Goal: Book appointment/travel/reservation

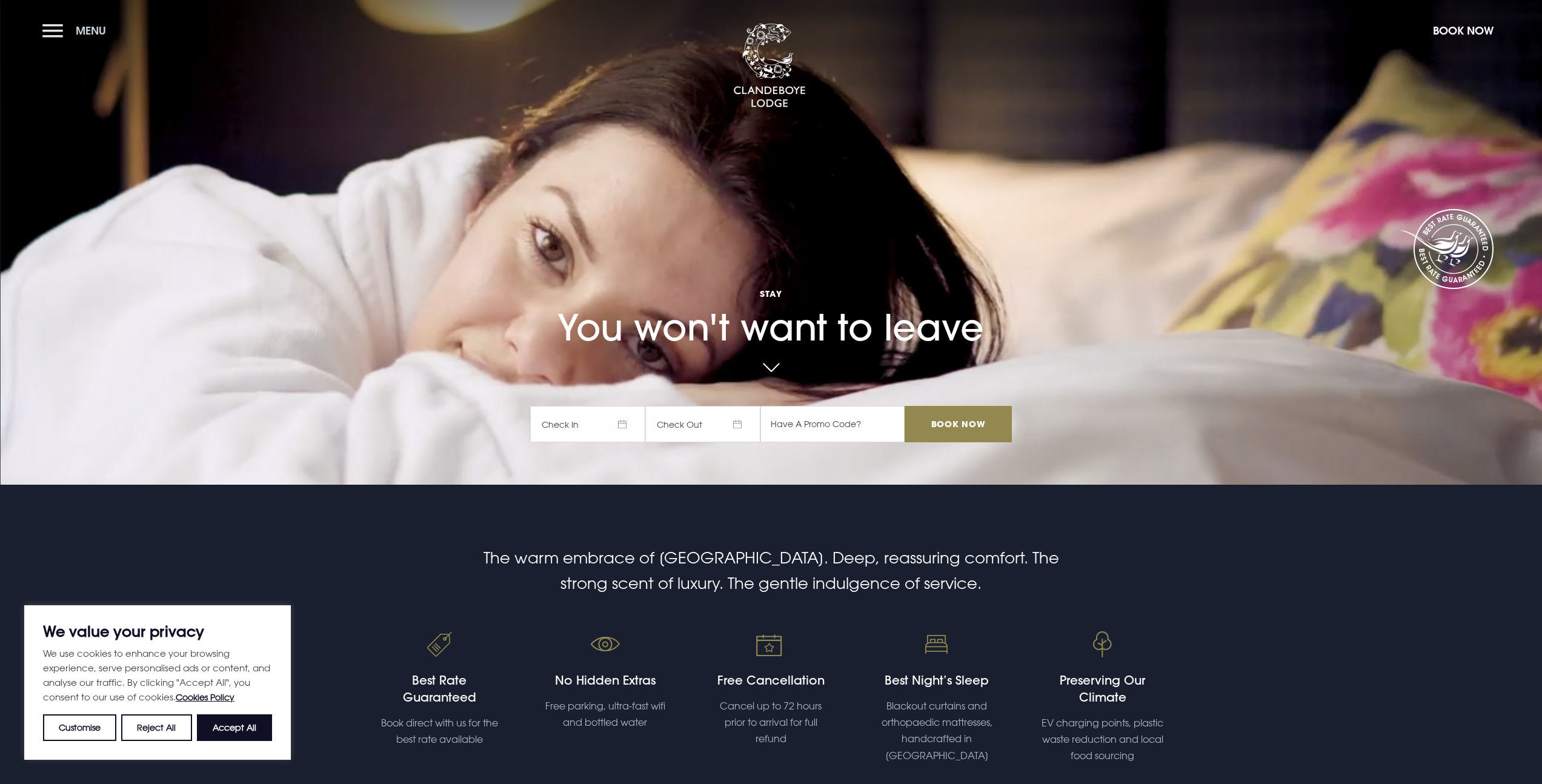
click at [76, 29] on span "Menu" at bounding box center [90, 30] width 30 height 14
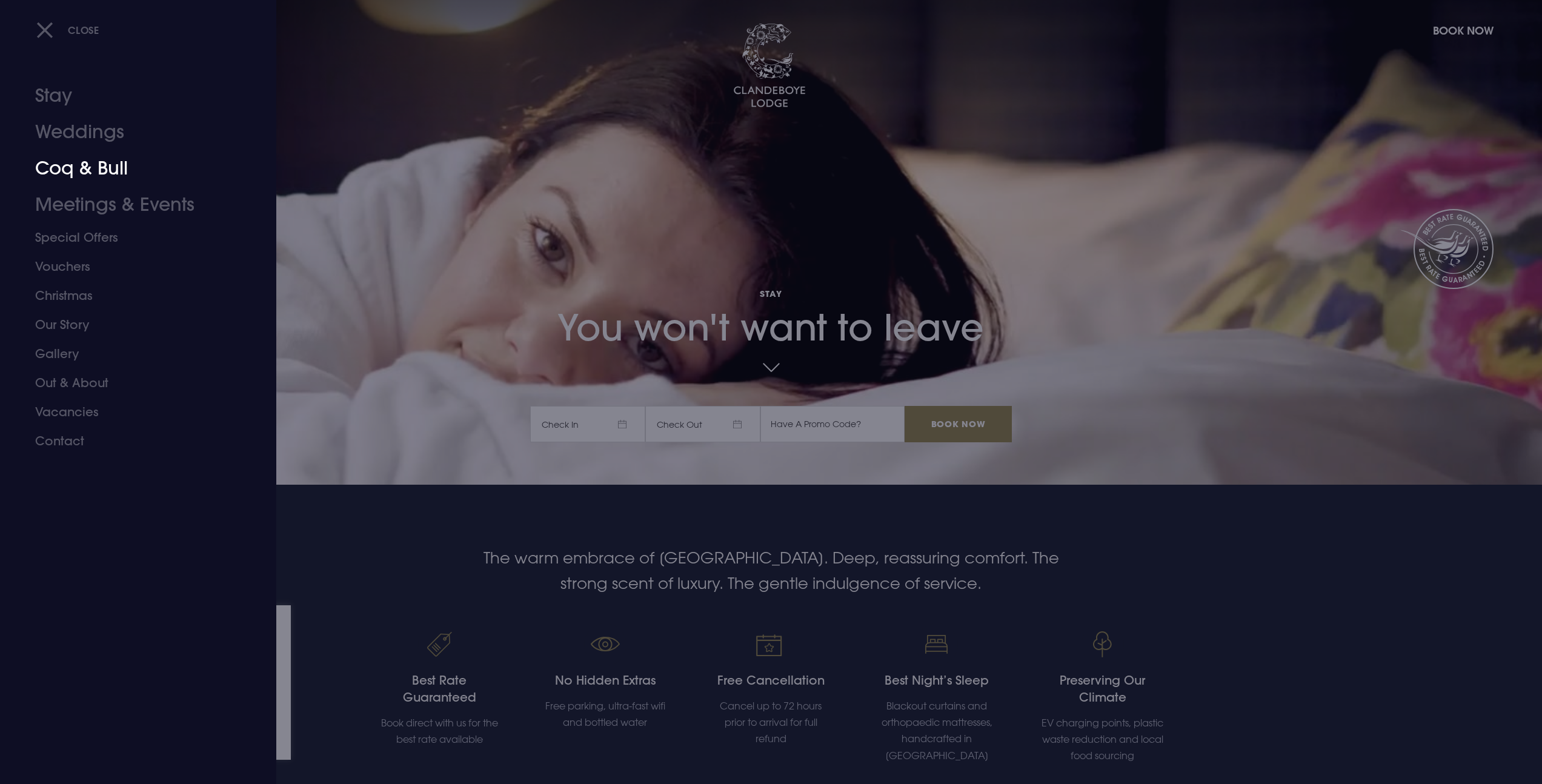
click at [89, 167] on link "Coq & Bull" at bounding box center [131, 167] width 191 height 36
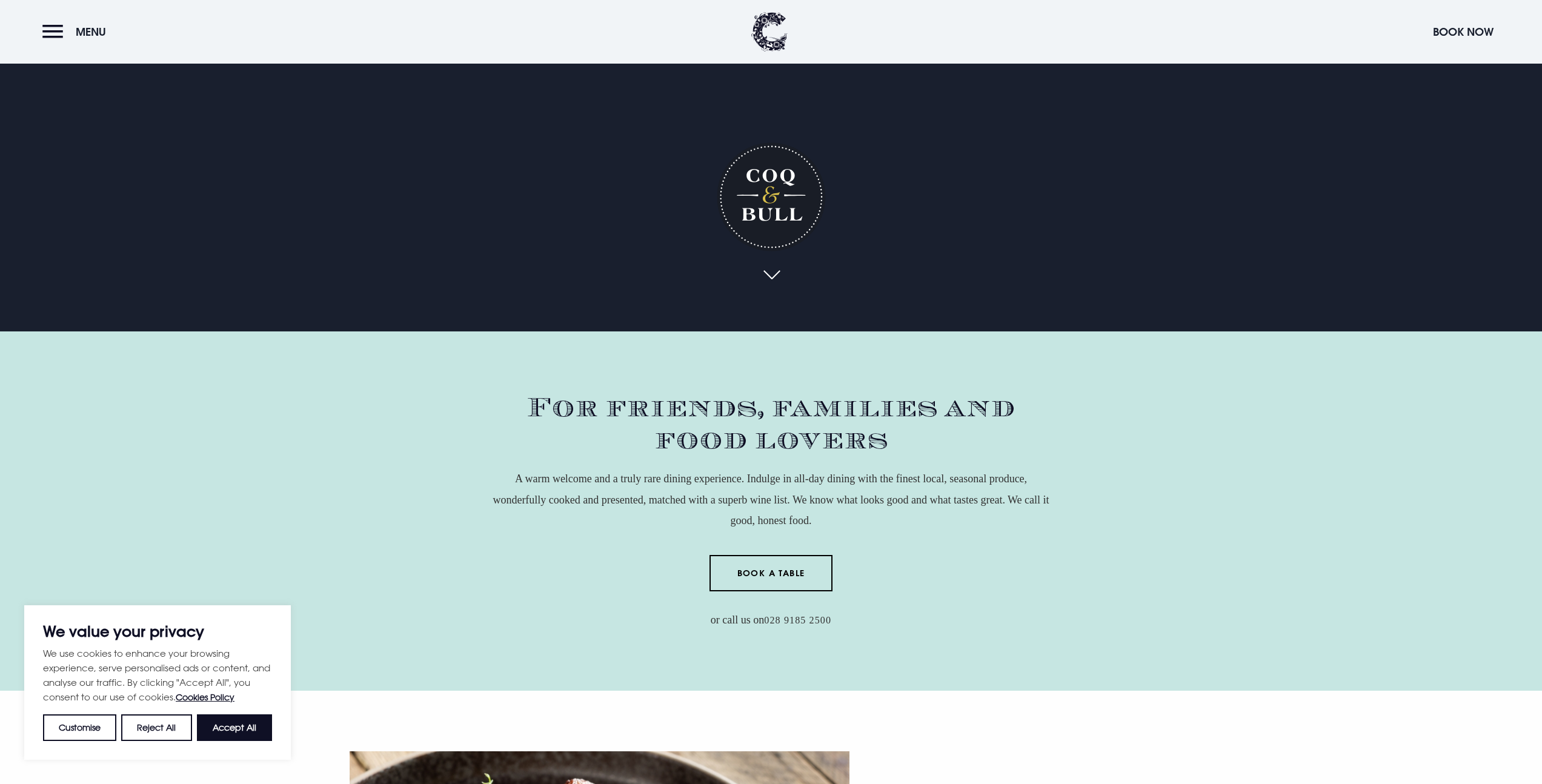
scroll to position [241, 0]
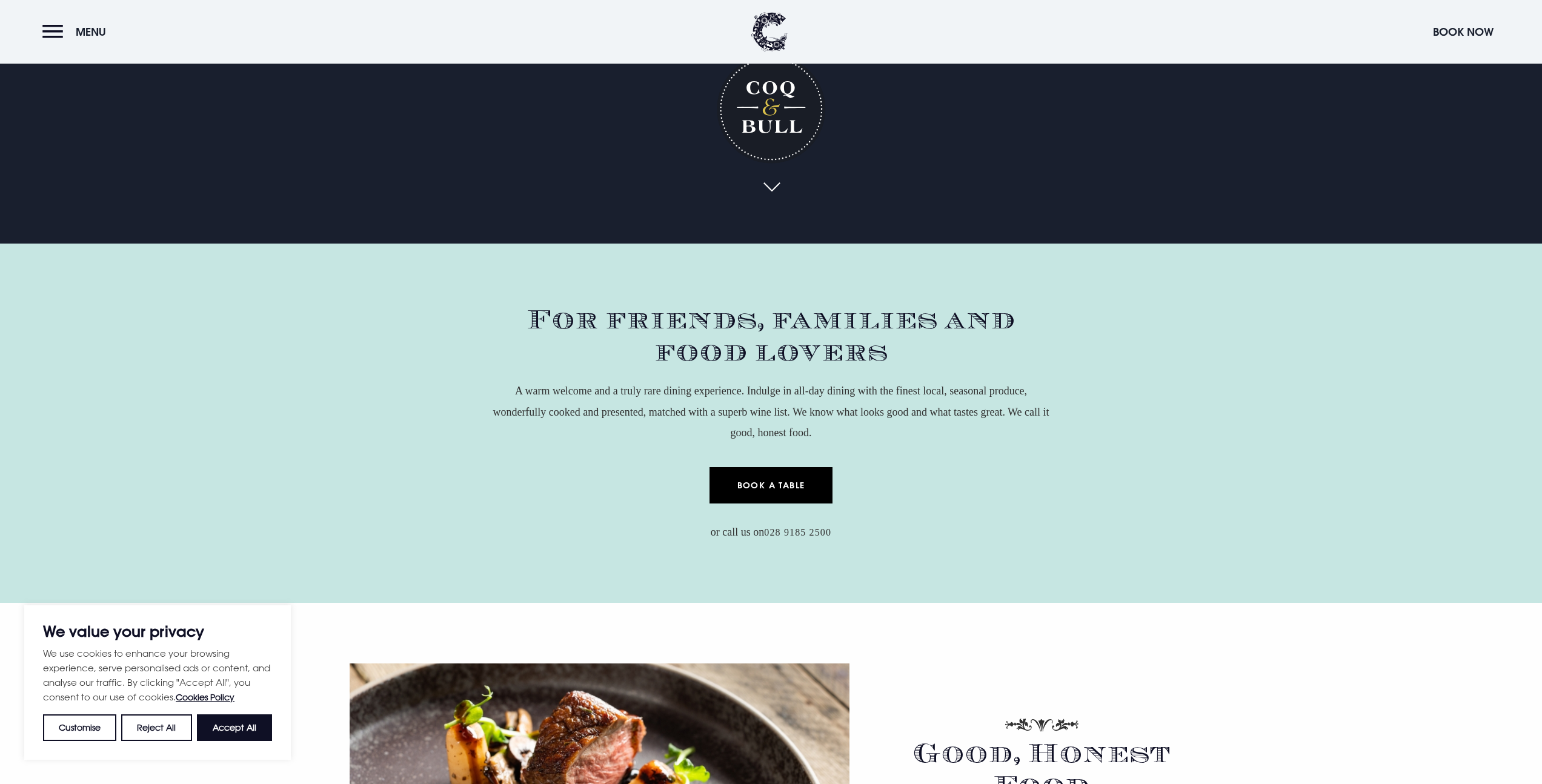
click at [769, 485] on link "Book a Table" at bounding box center [771, 485] width 123 height 36
